Goal: Task Accomplishment & Management: Manage account settings

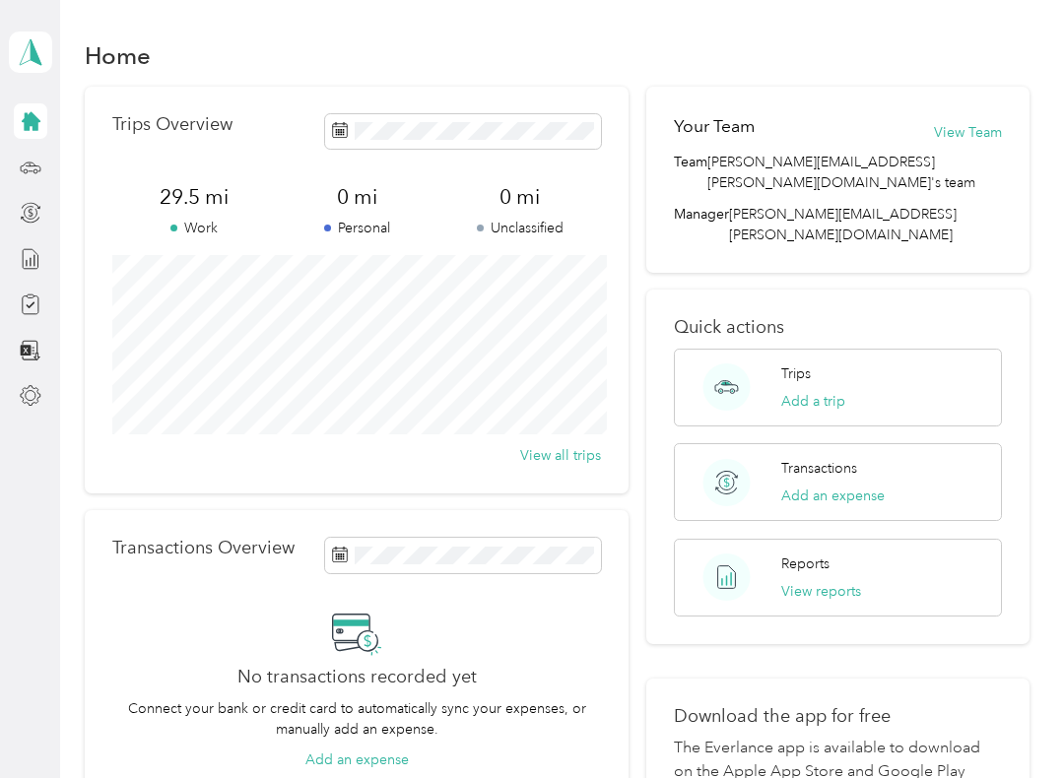
click at [821, 391] on button "Add a trip" at bounding box center [813, 401] width 64 height 21
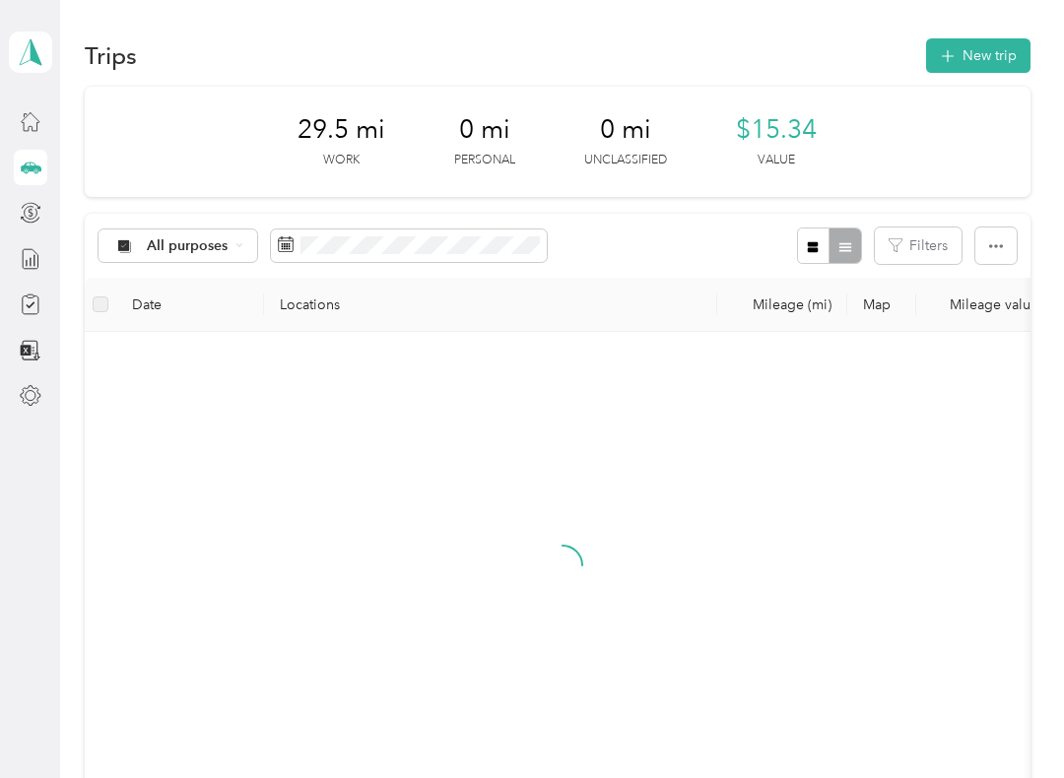
click at [977, 56] on button "New trip" at bounding box center [978, 55] width 104 height 34
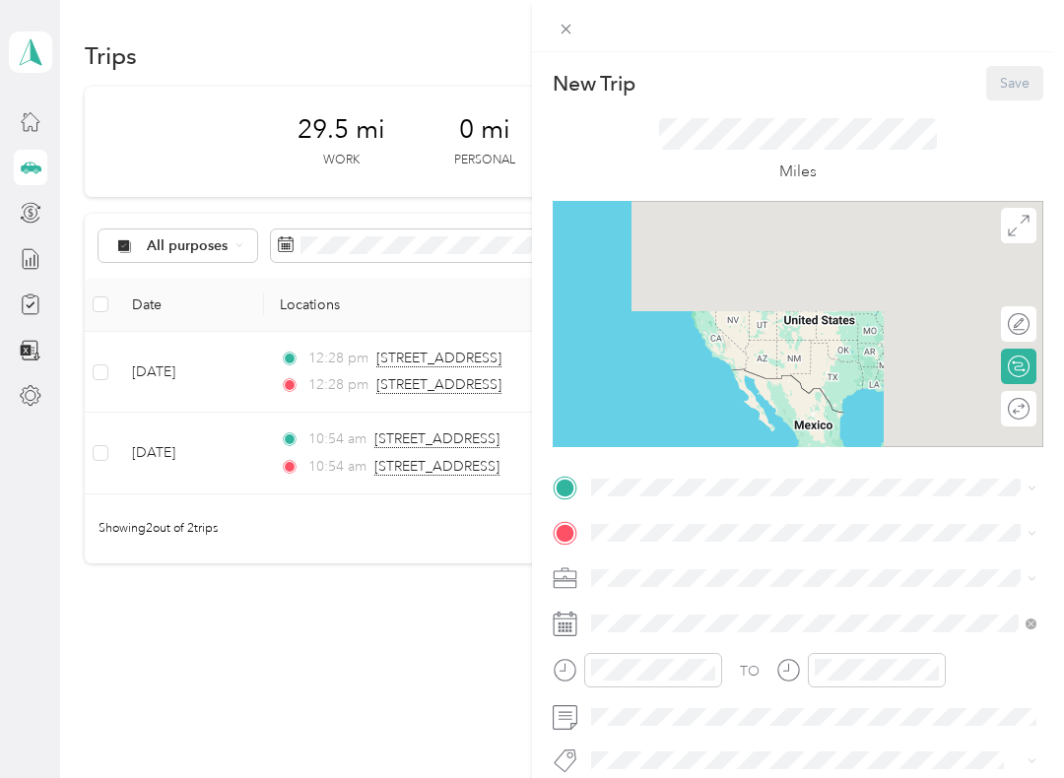
click at [210, 241] on div "New Trip Save This trip cannot be edited because it is either under review, app…" at bounding box center [532, 389] width 1064 height 778
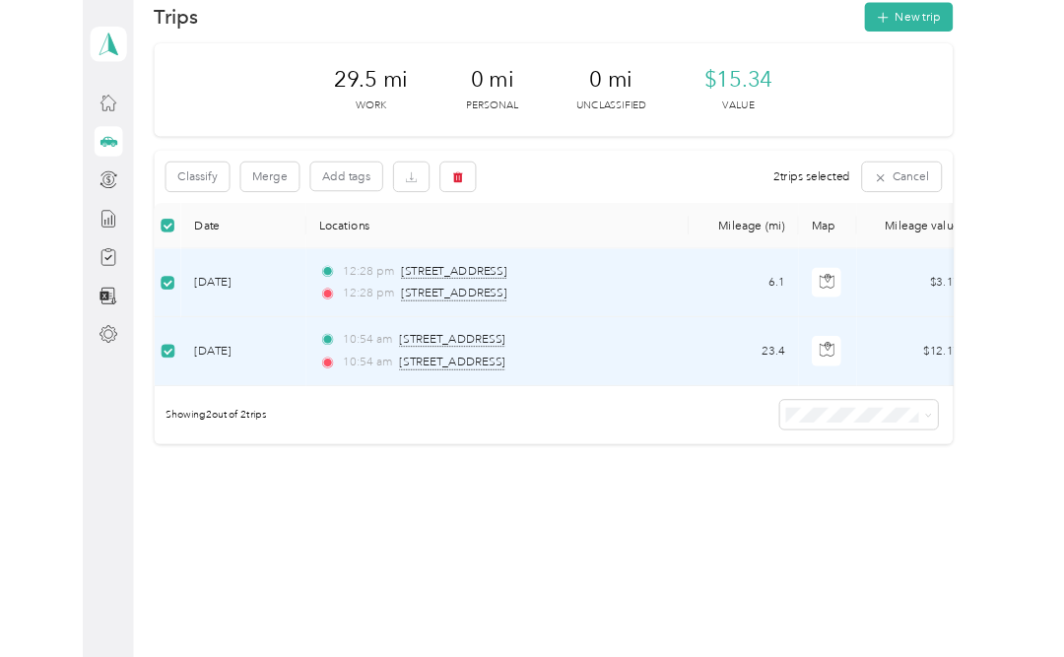
scroll to position [34, 0]
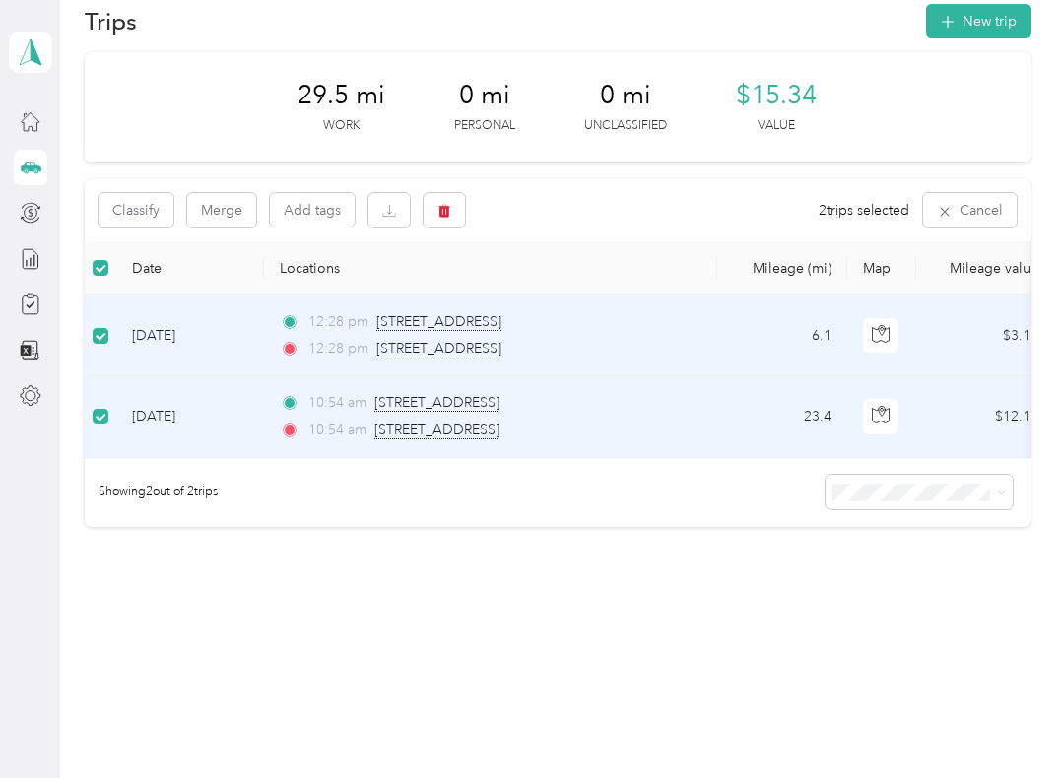
click at [997, 22] on button "New trip" at bounding box center [978, 21] width 104 height 34
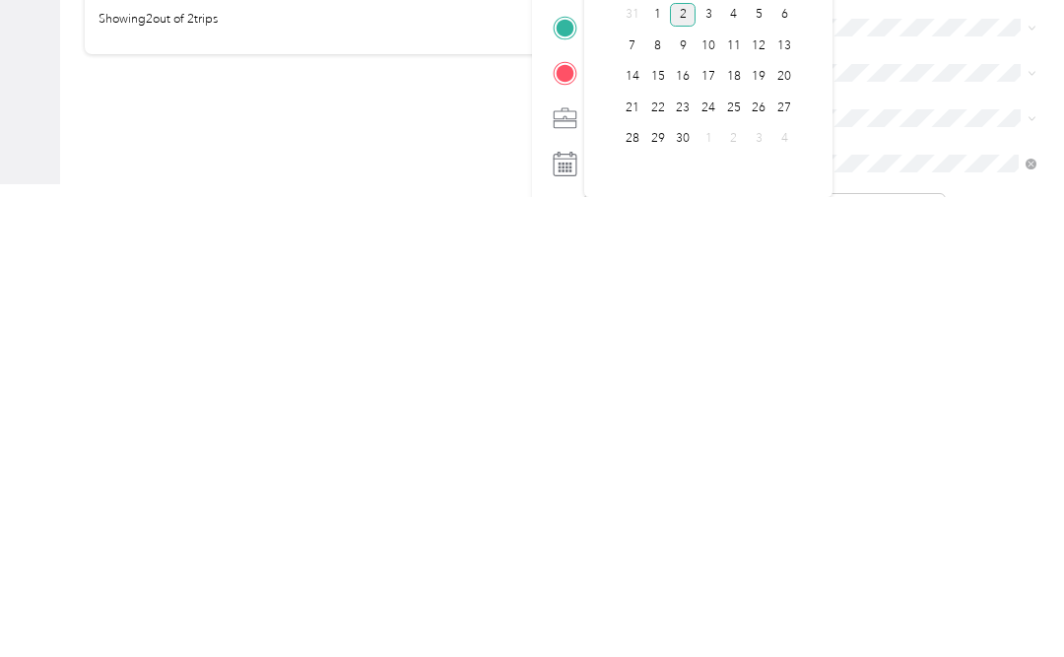
scroll to position [91, 0]
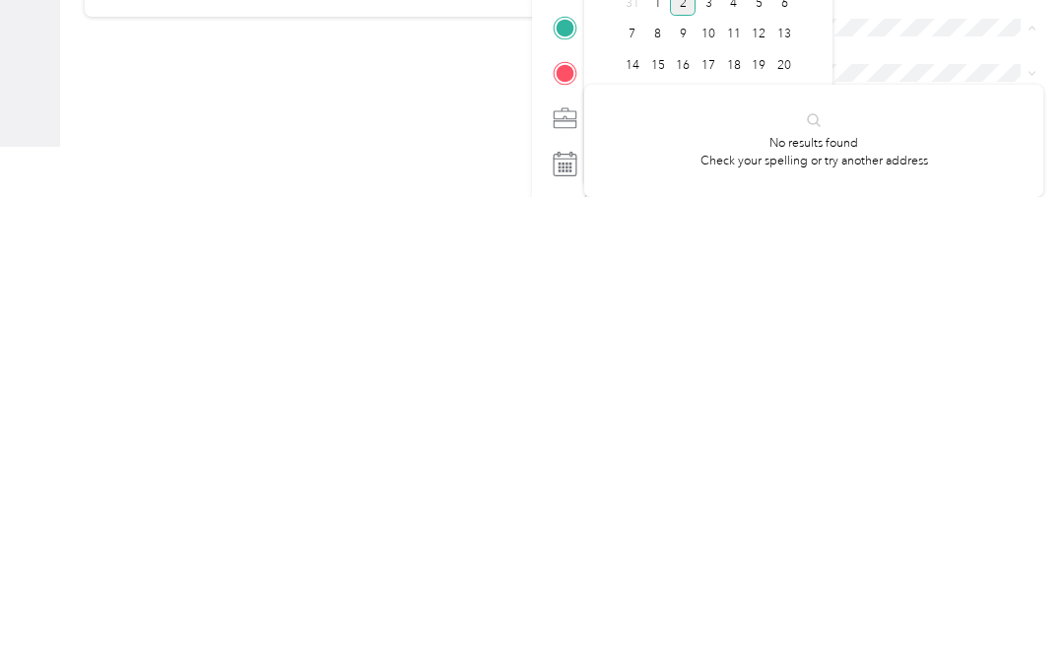
click at [562, 525] on icon at bounding box center [566, 534] width 18 height 18
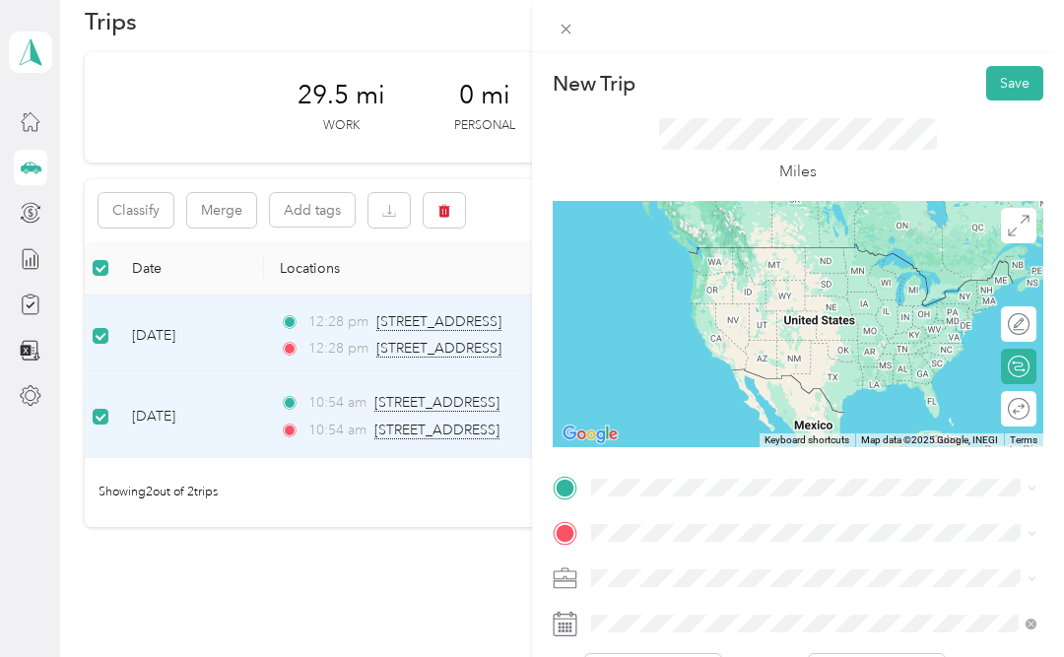
click at [576, 533] on icon at bounding box center [566, 534] width 24 height 24
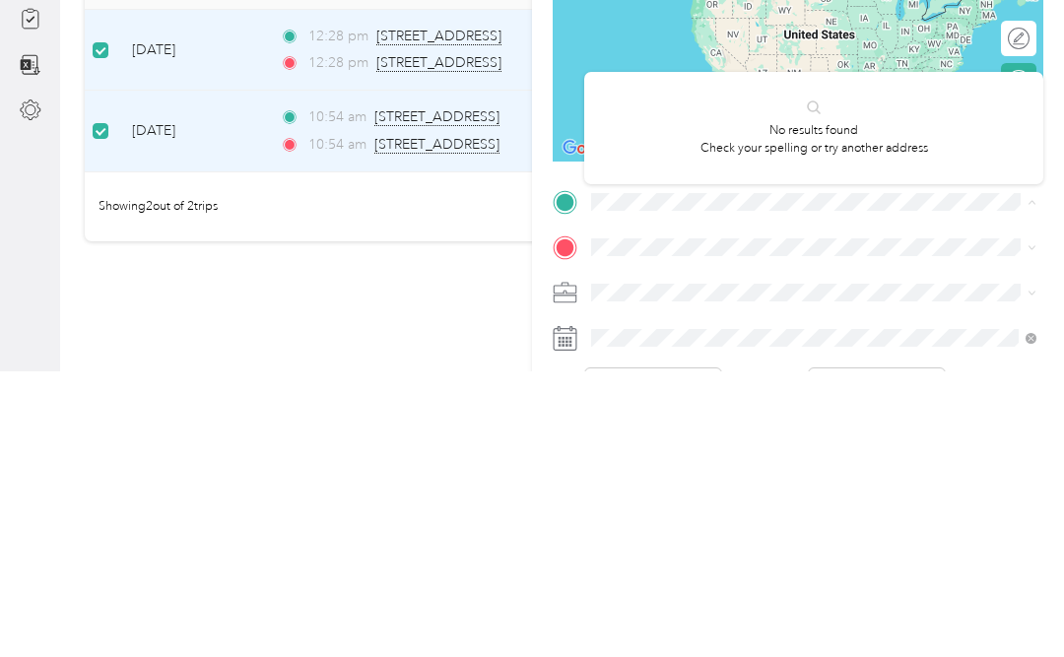
click at [453, 70] on div "New Trip Save This trip cannot be edited because it is either under review, app…" at bounding box center [532, 328] width 1064 height 657
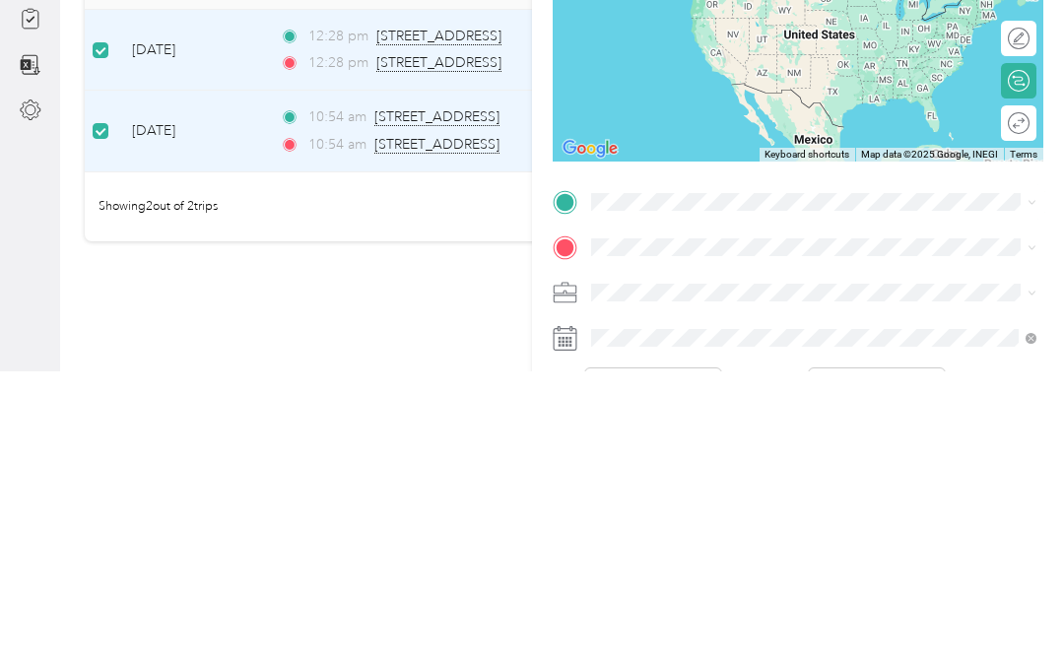
scroll to position [91, 0]
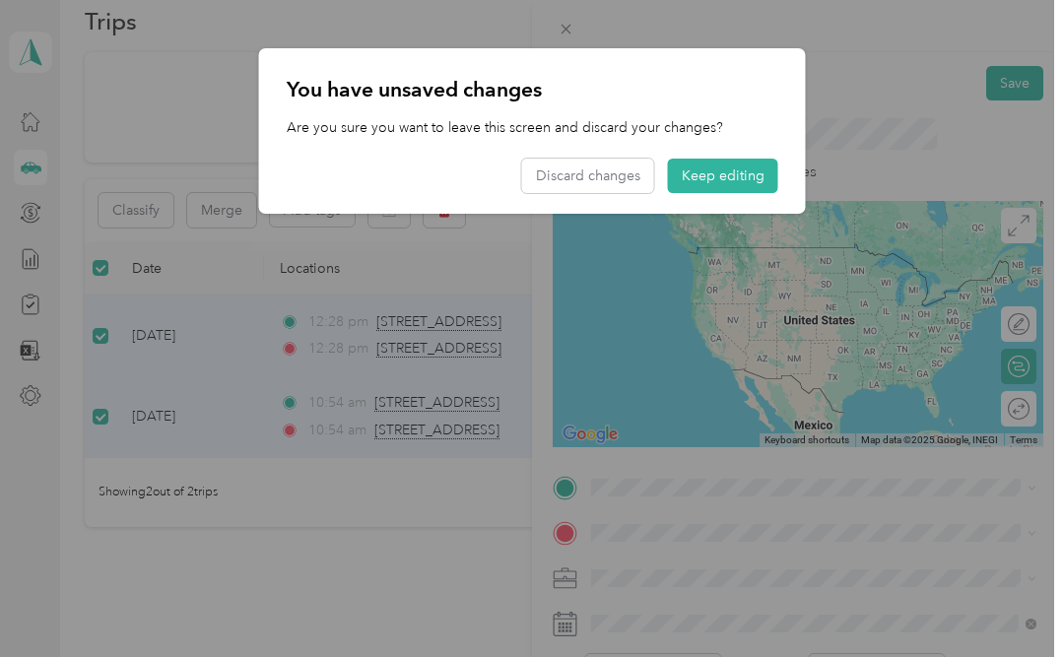
click at [737, 173] on button "Keep editing" at bounding box center [723, 176] width 110 height 34
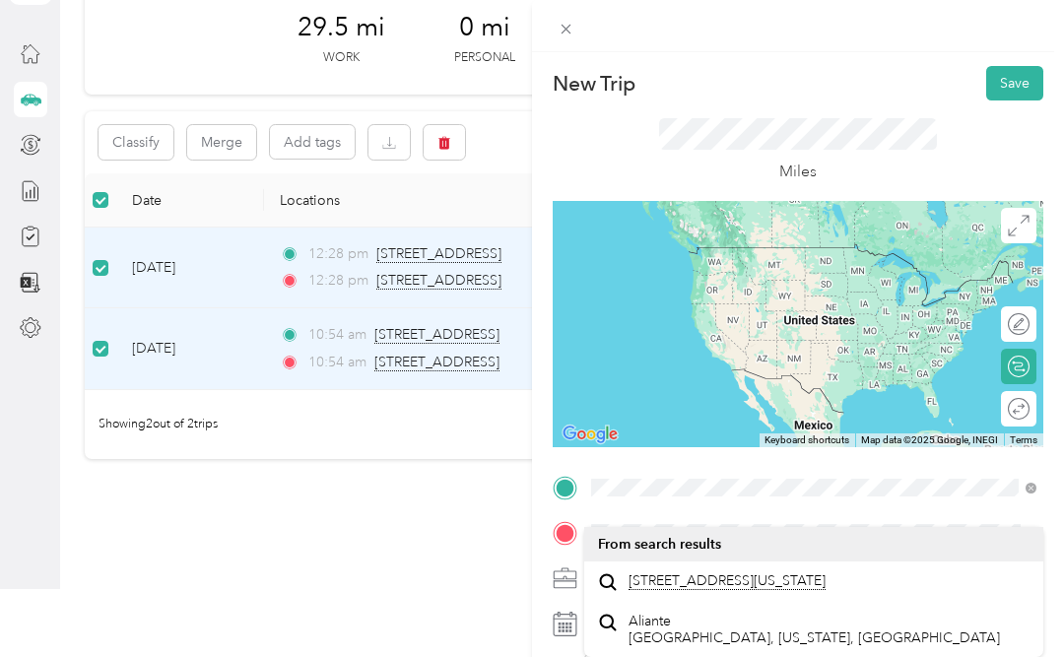
click at [759, 572] on span "6945 Aliante Parkway North Las Vegas, Nevada 89084, United States" at bounding box center [726, 581] width 197 height 18
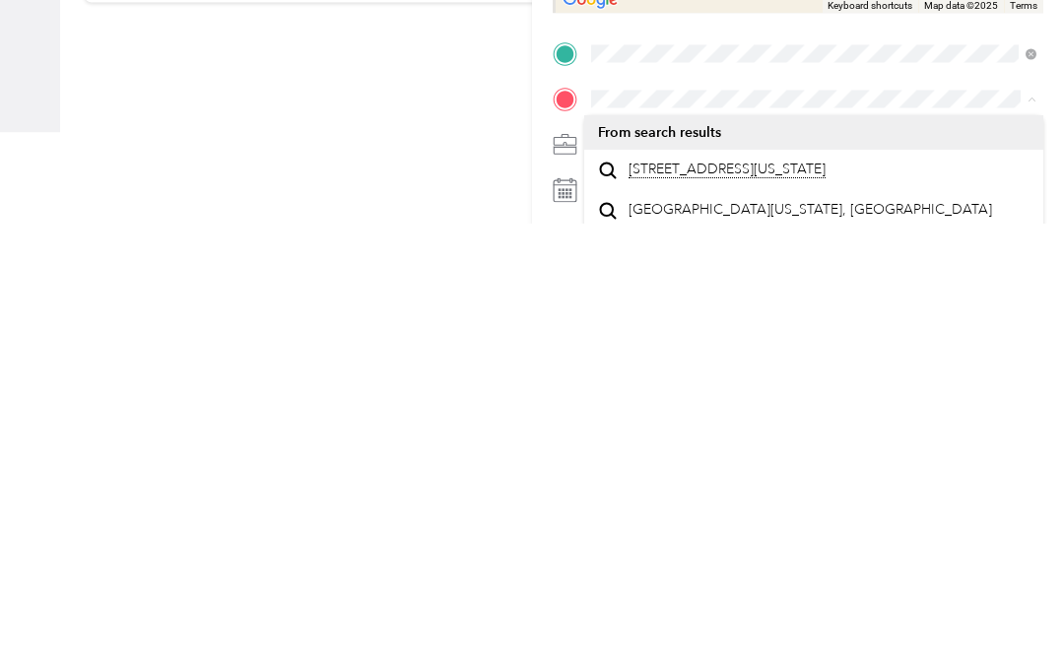
click at [738, 595] on span "7222 Summit Lake Court Las Vegas, Nevada 89118, United States" at bounding box center [726, 604] width 197 height 18
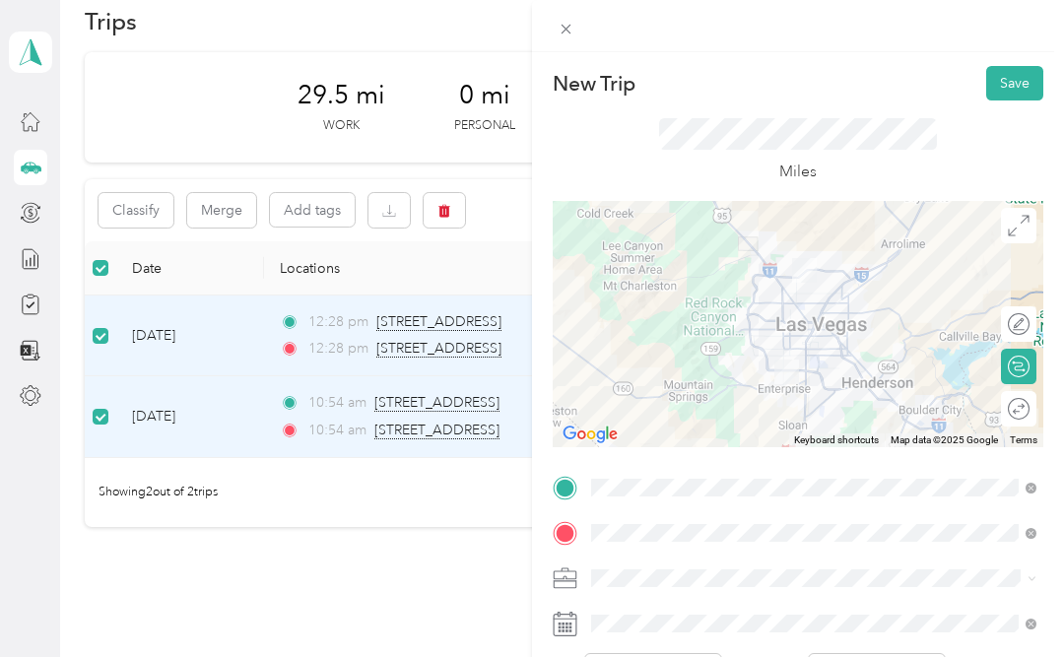
click at [749, 322] on div at bounding box center [798, 324] width 491 height 246
click at [1020, 80] on button "Save" at bounding box center [1014, 83] width 57 height 34
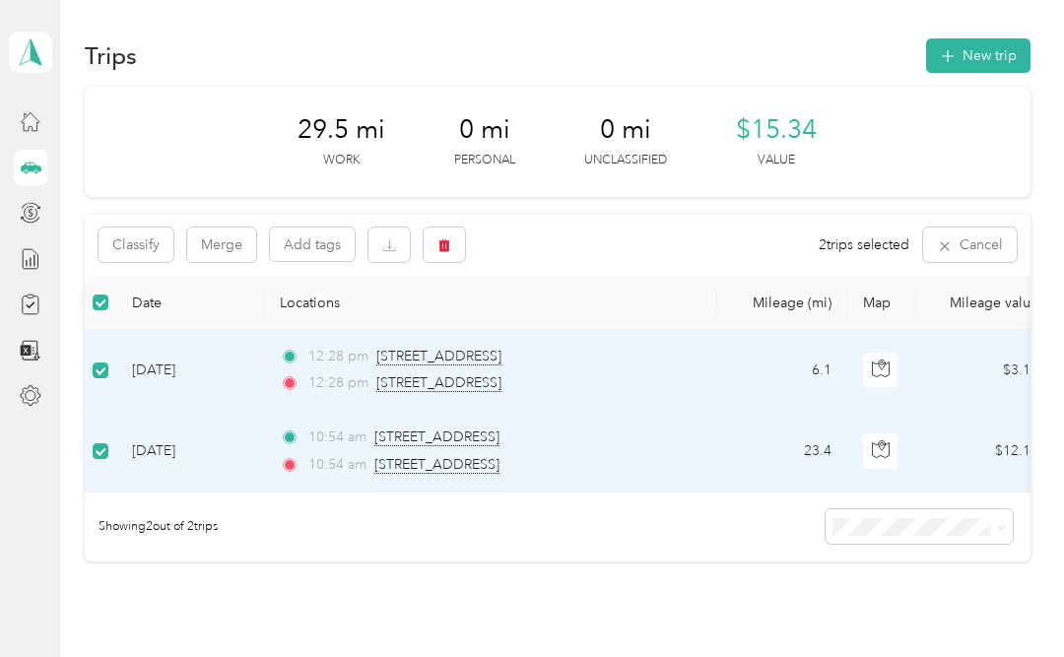
scroll to position [0, 0]
click at [987, 56] on button "New trip" at bounding box center [978, 55] width 104 height 34
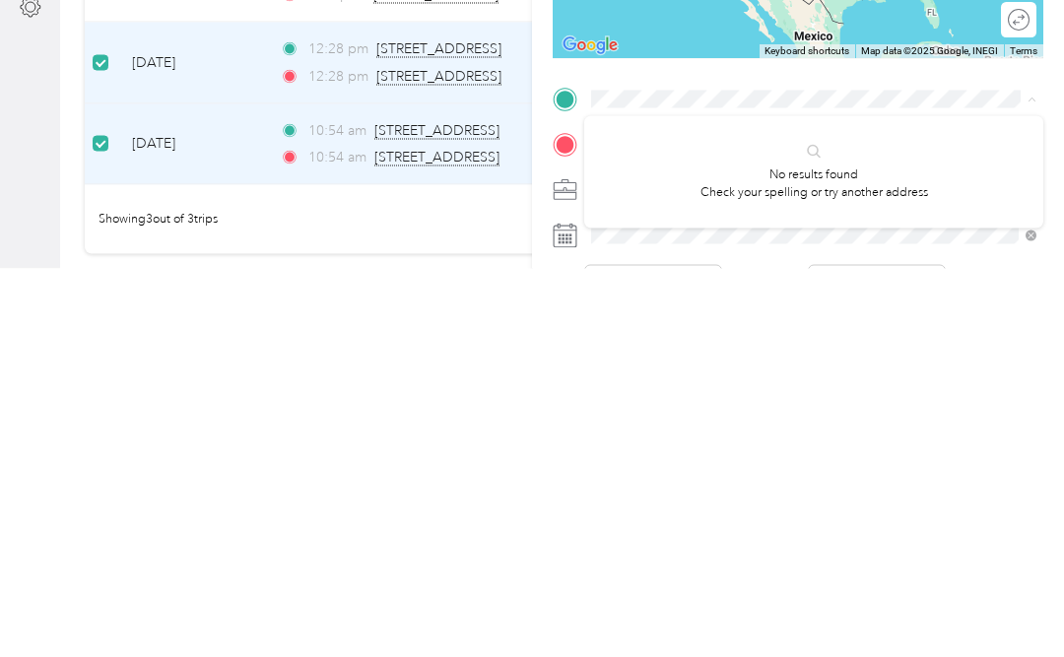
click at [463, 80] on div "New Trip Save This trip cannot be edited because it is either under review, app…" at bounding box center [532, 328] width 1064 height 657
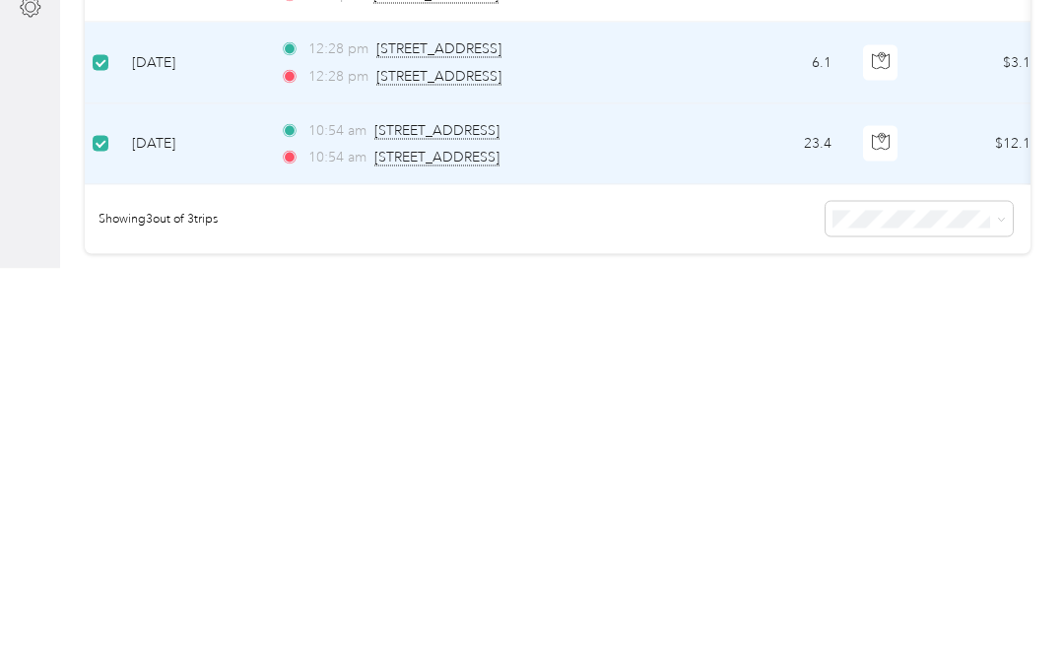
scroll to position [91, 0]
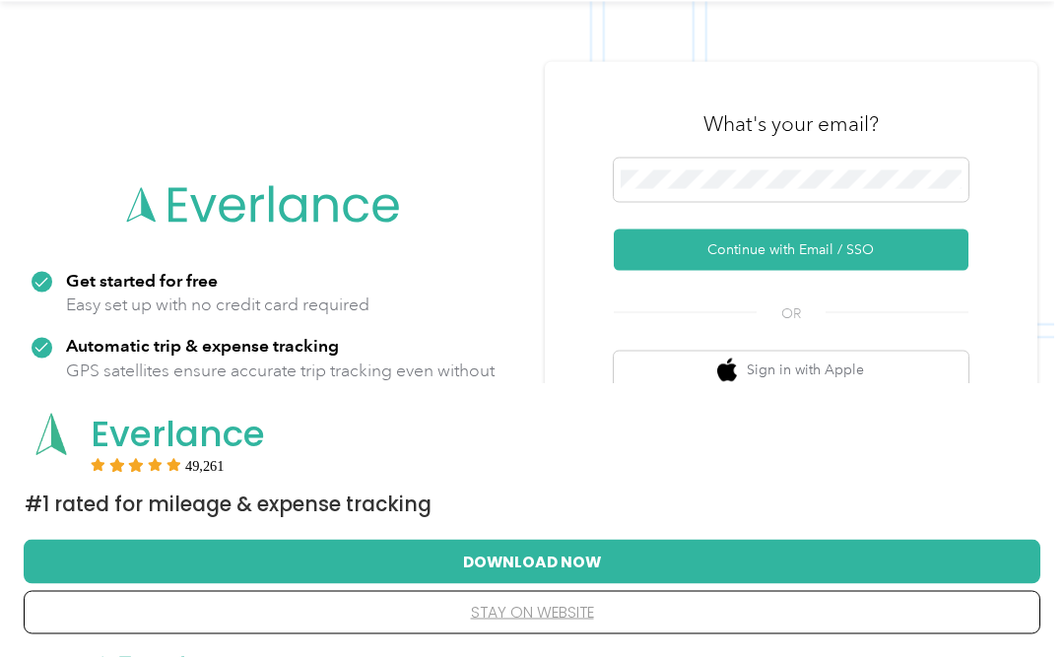
scroll to position [65, 0]
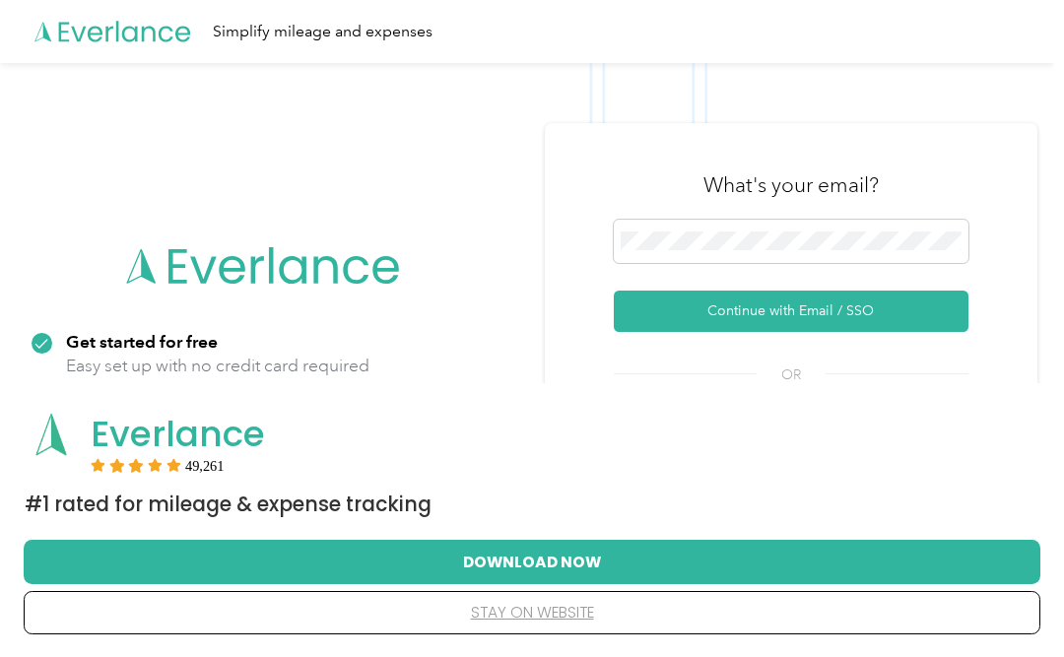
scroll to position [91, 0]
